Goal: Transaction & Acquisition: Purchase product/service

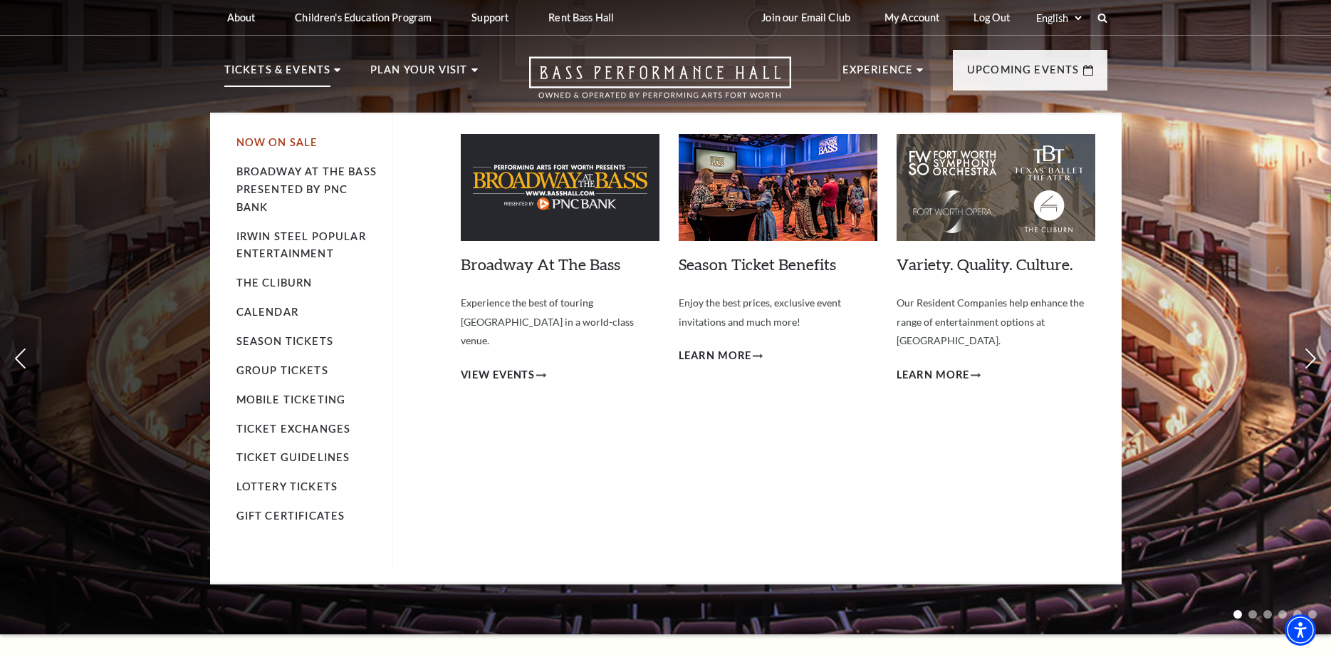
click at [245, 142] on link "Now On Sale" at bounding box center [277, 142] width 82 height 12
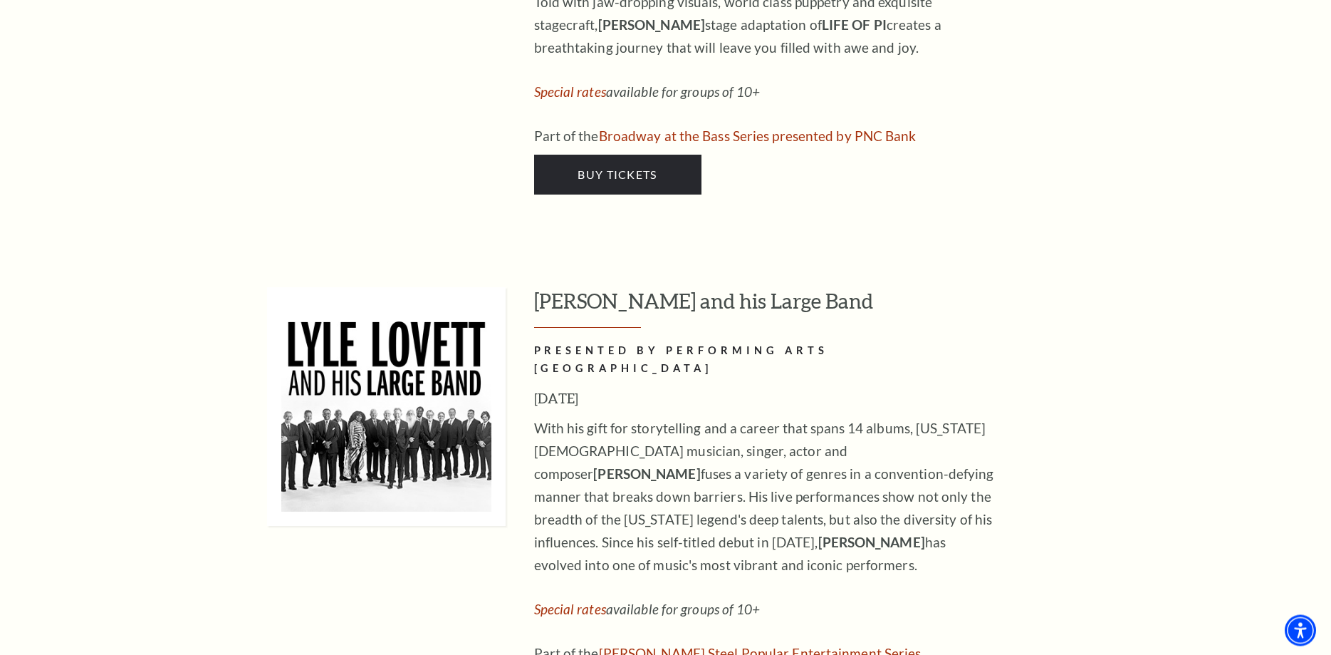
scroll to position [2252, 0]
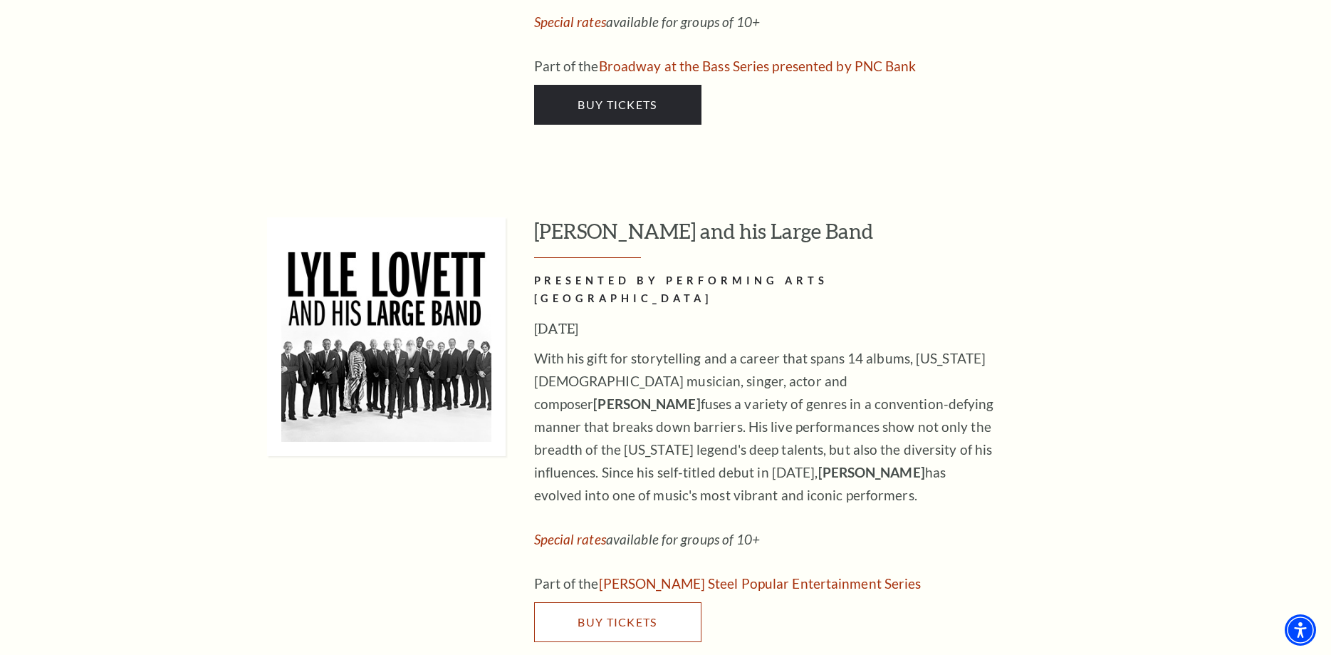
click at [603, 602] on link "Buy Tickets" at bounding box center [617, 622] width 167 height 40
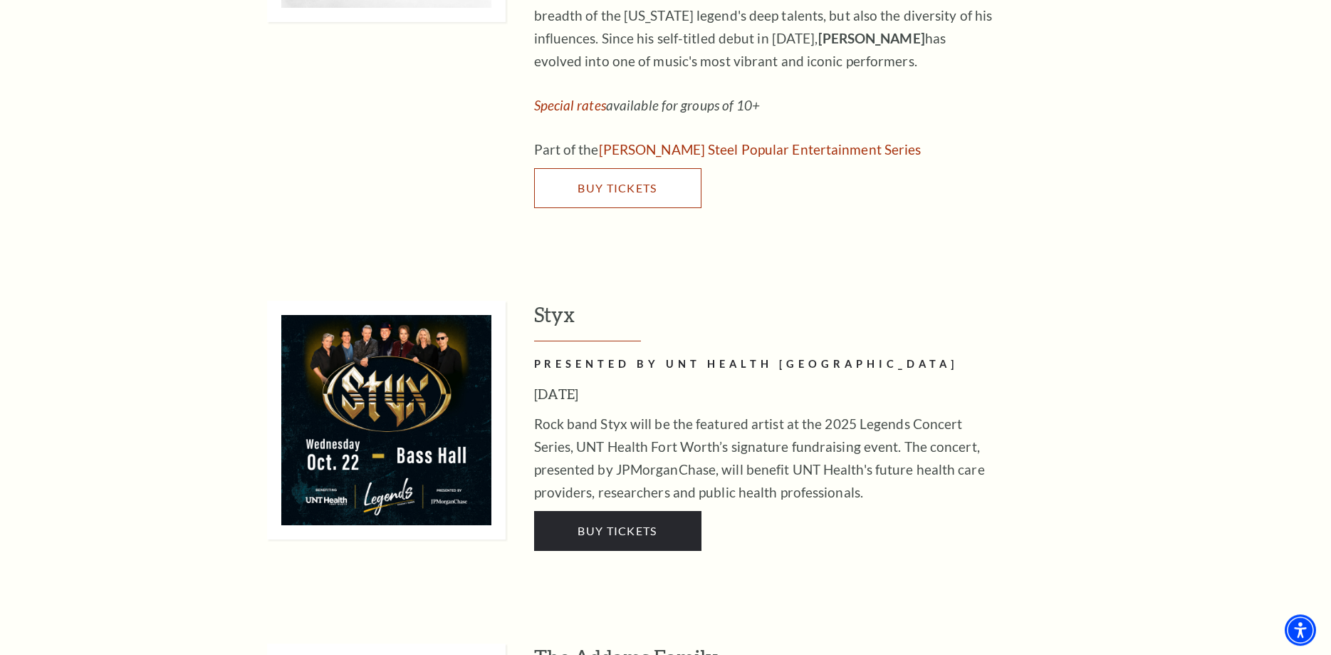
scroll to position [2688, 0]
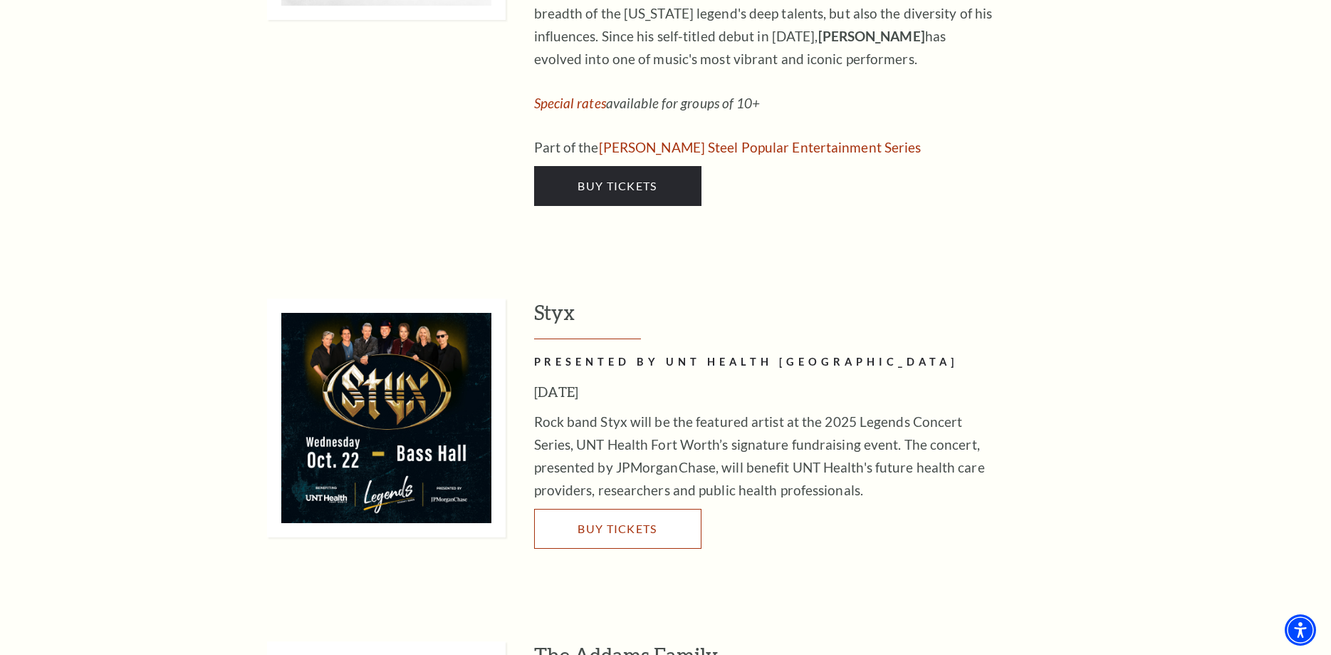
click at [627, 521] on span "Buy Tickets" at bounding box center [617, 528] width 79 height 14
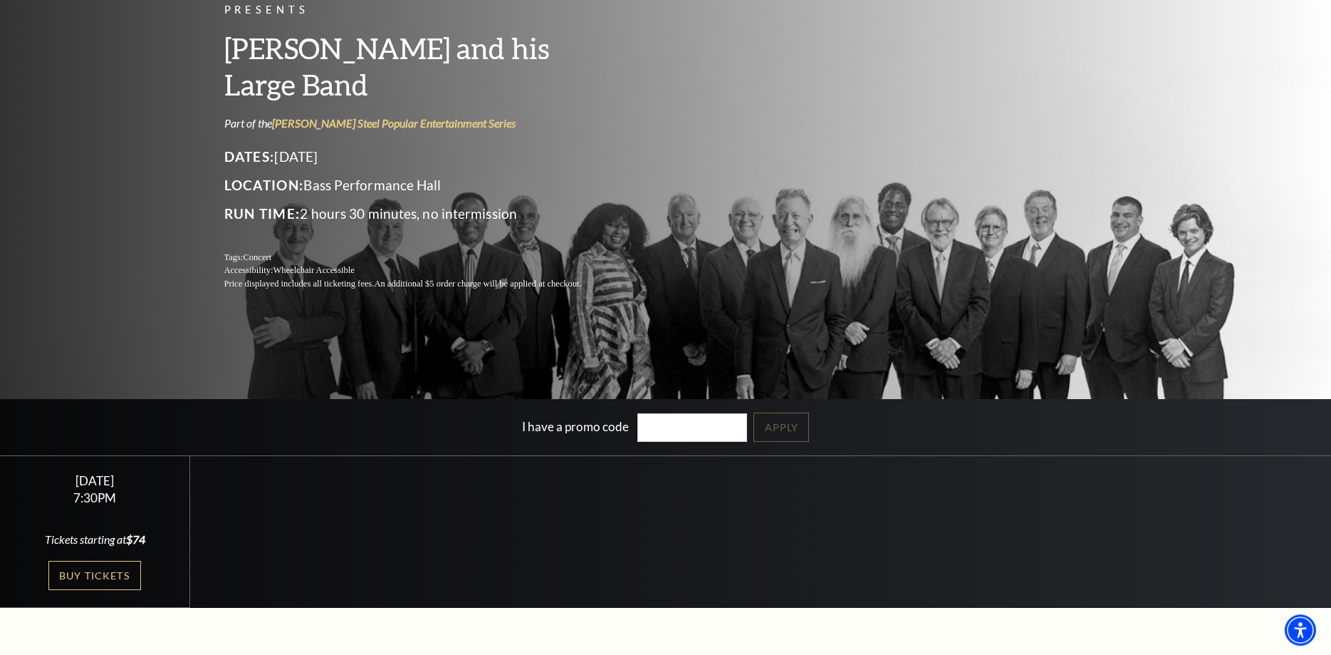
scroll to position [218, 0]
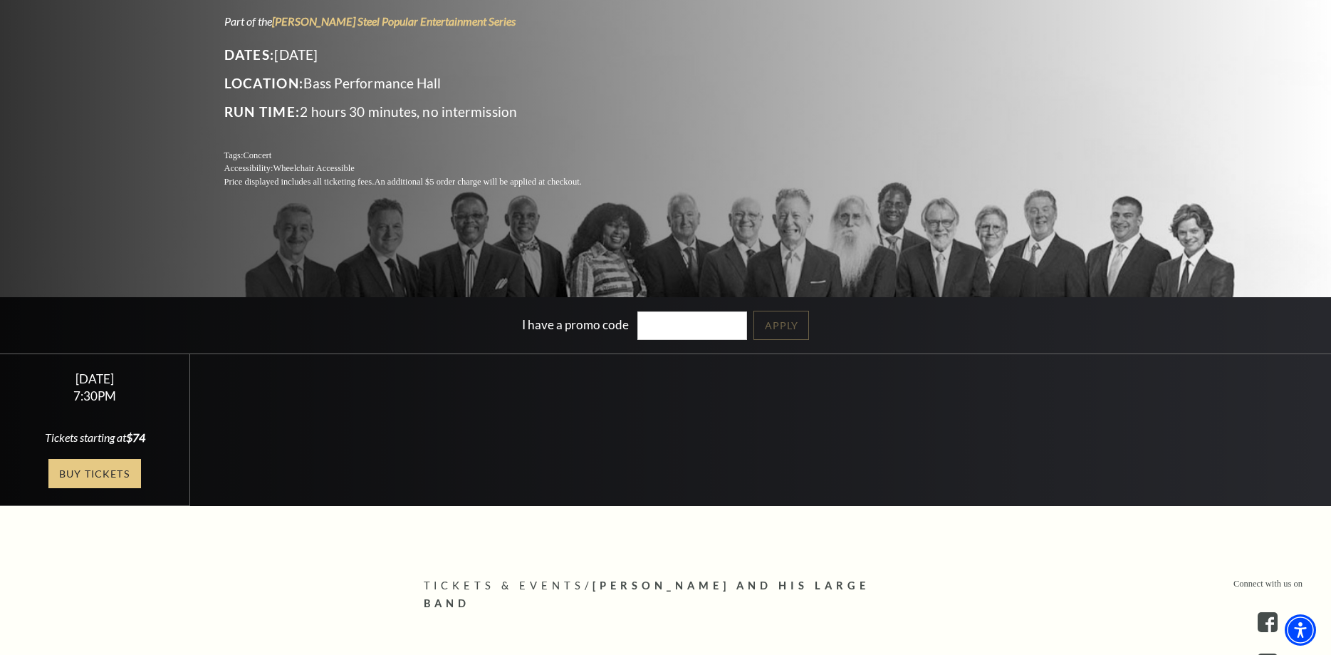
click at [80, 472] on link "Buy Tickets" at bounding box center [94, 473] width 93 height 29
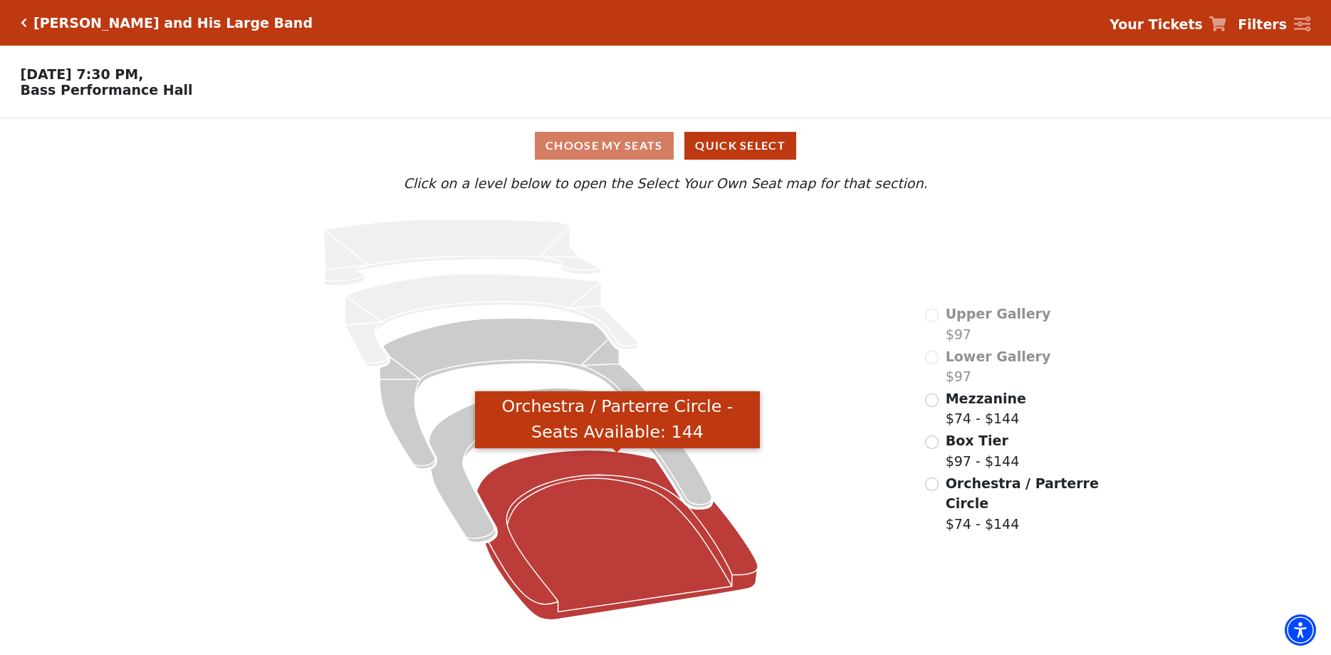
click at [645, 550] on icon "Orchestra / Parterre Circle - Seats Available: 144" at bounding box center [616, 535] width 281 height 170
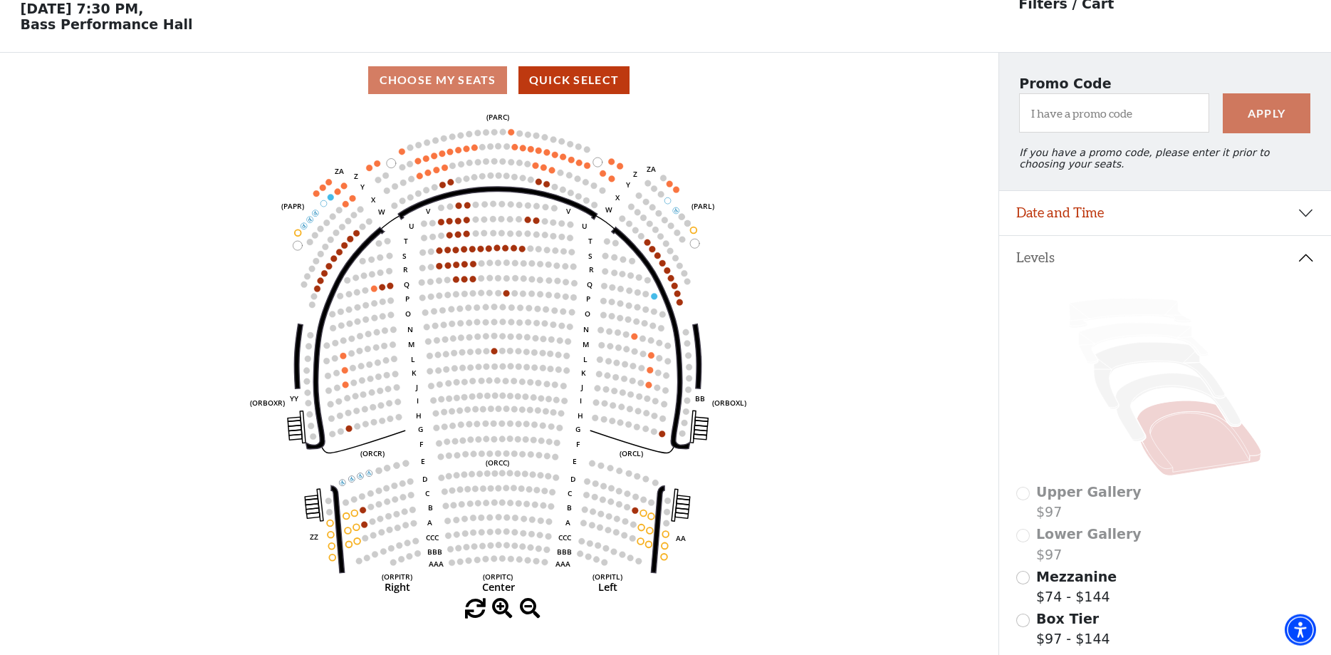
scroll to position [66, 0]
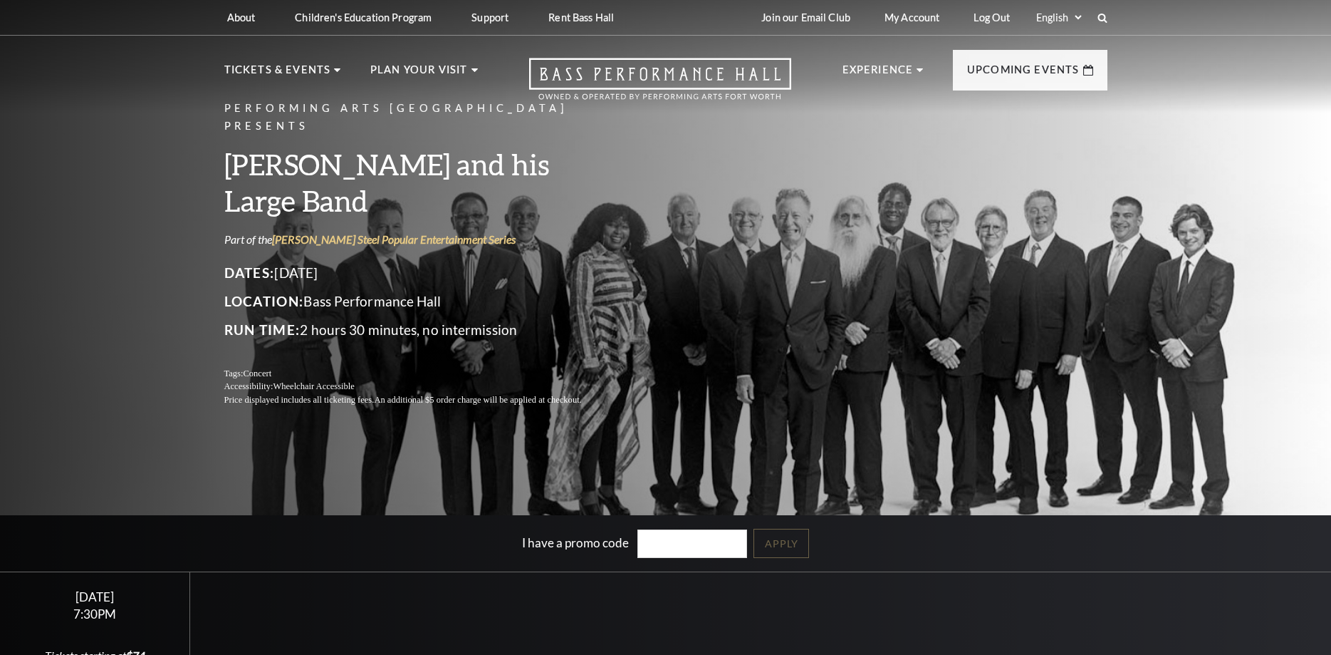
scroll to position [218, 0]
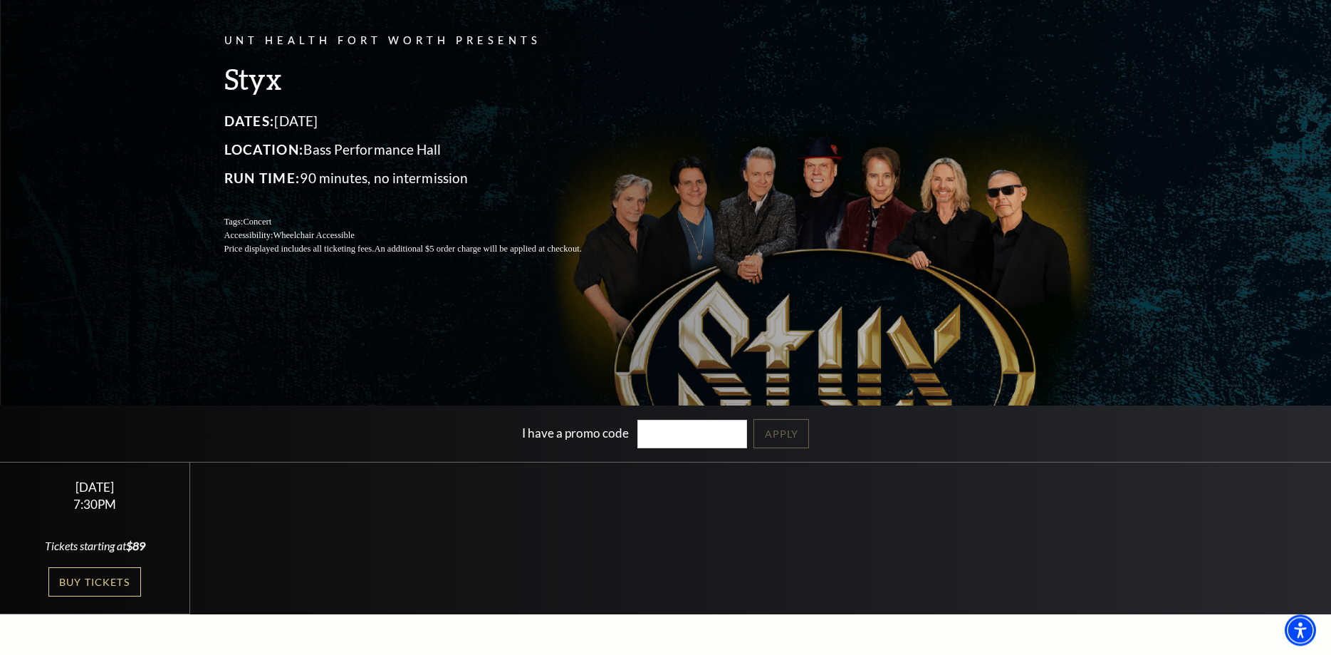
scroll to position [145, 0]
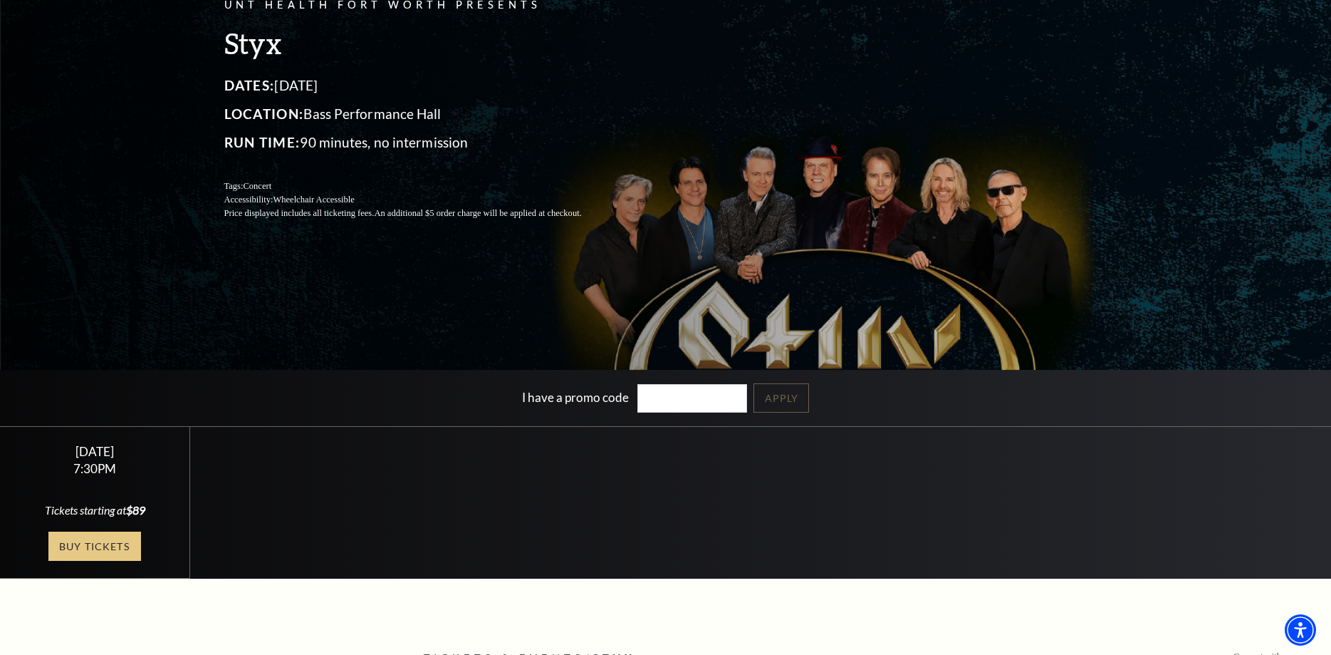
click at [108, 537] on link "Buy Tickets" at bounding box center [94, 545] width 93 height 29
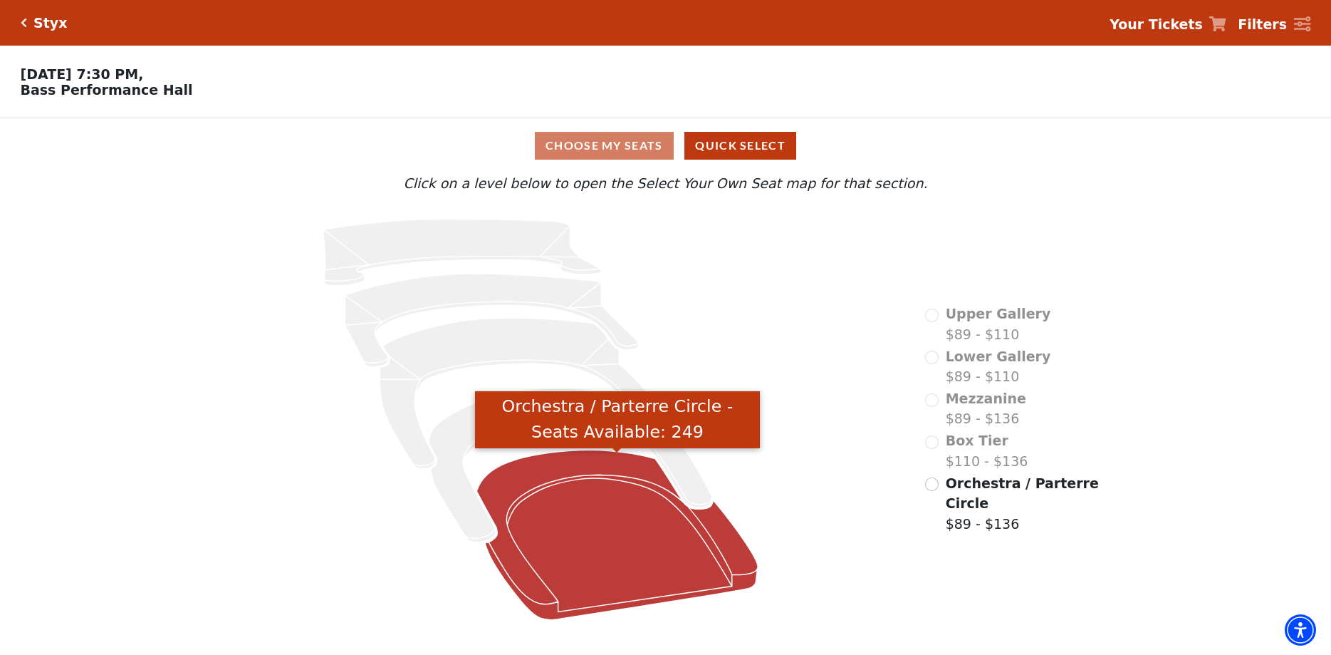
click at [592, 548] on icon "Orchestra / Parterre Circle - Seats Available: 249" at bounding box center [616, 535] width 281 height 170
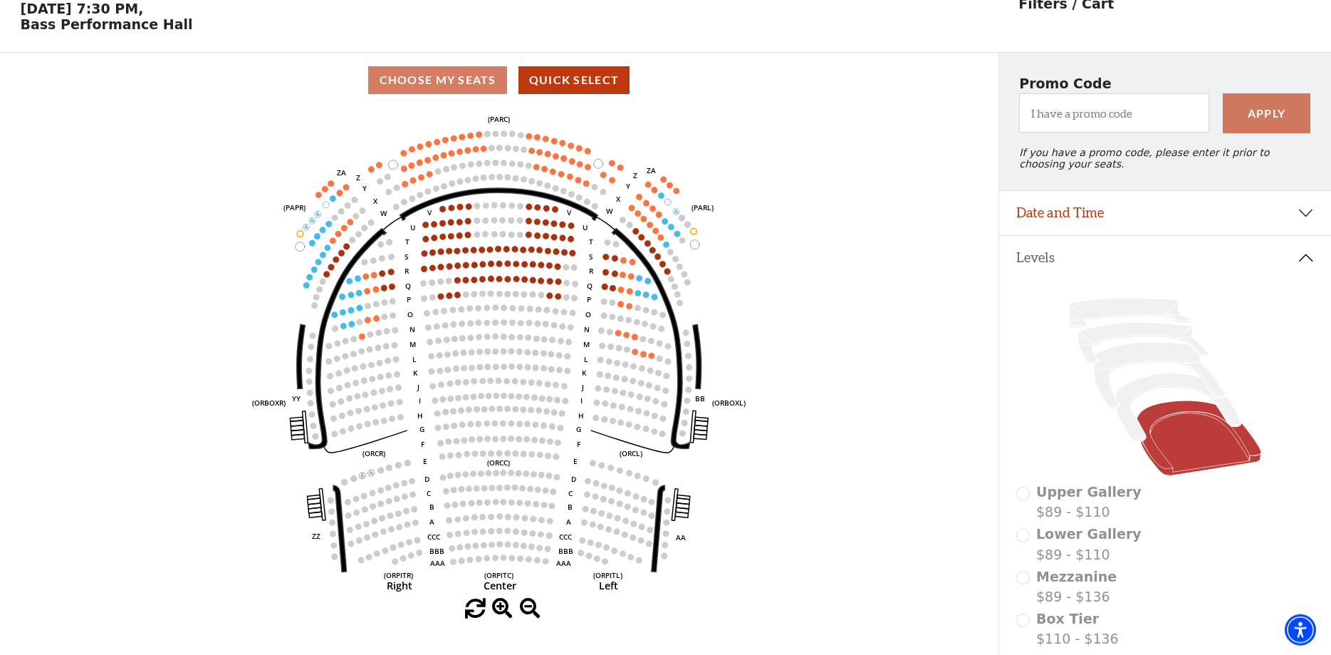
scroll to position [66, 0]
